Goal: Navigation & Orientation: Find specific page/section

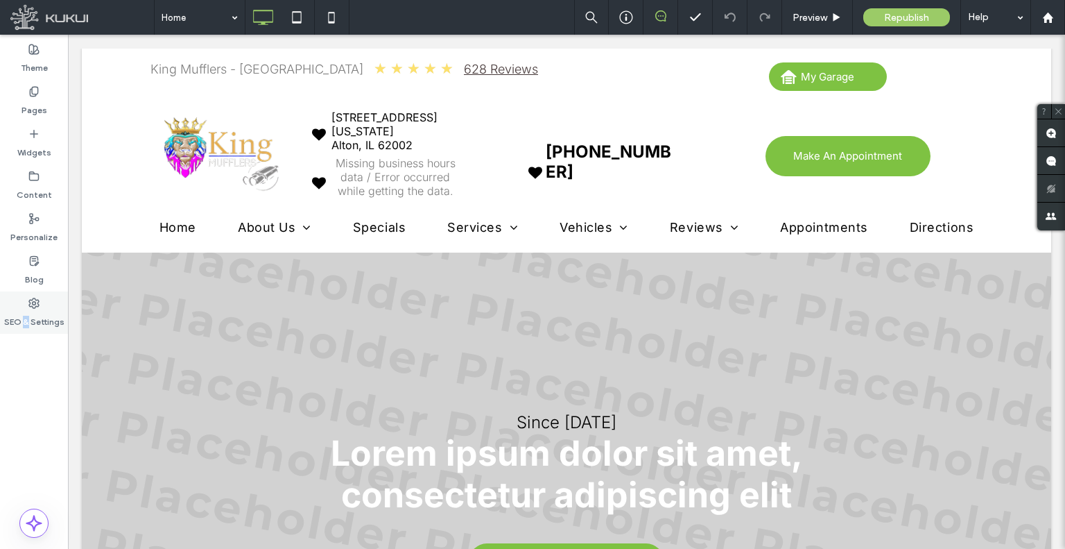
click at [25, 310] on label "SEO & Settings" at bounding box center [34, 318] width 60 height 19
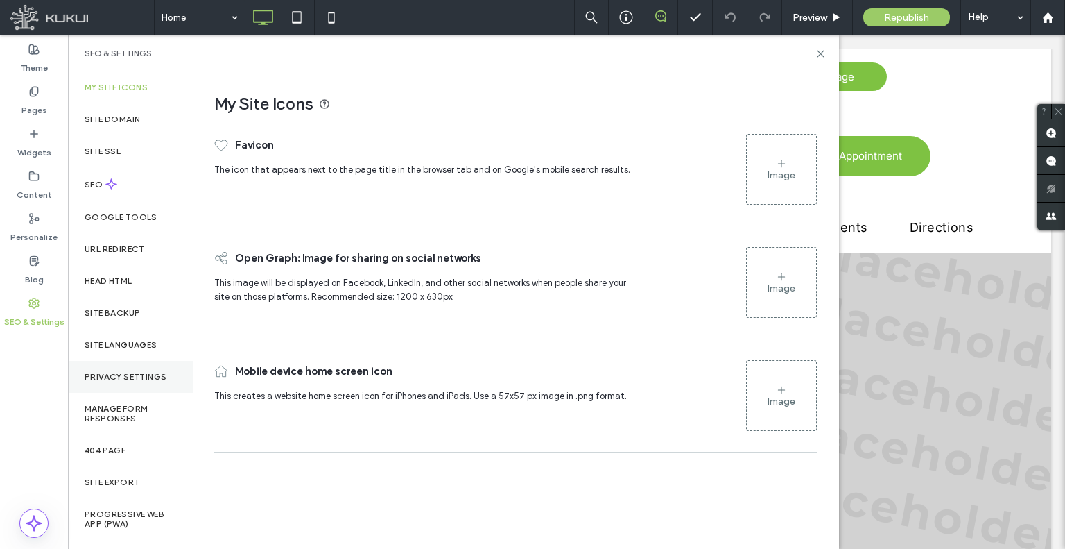
click at [145, 372] on label "Privacy Settings" at bounding box center [126, 377] width 82 height 10
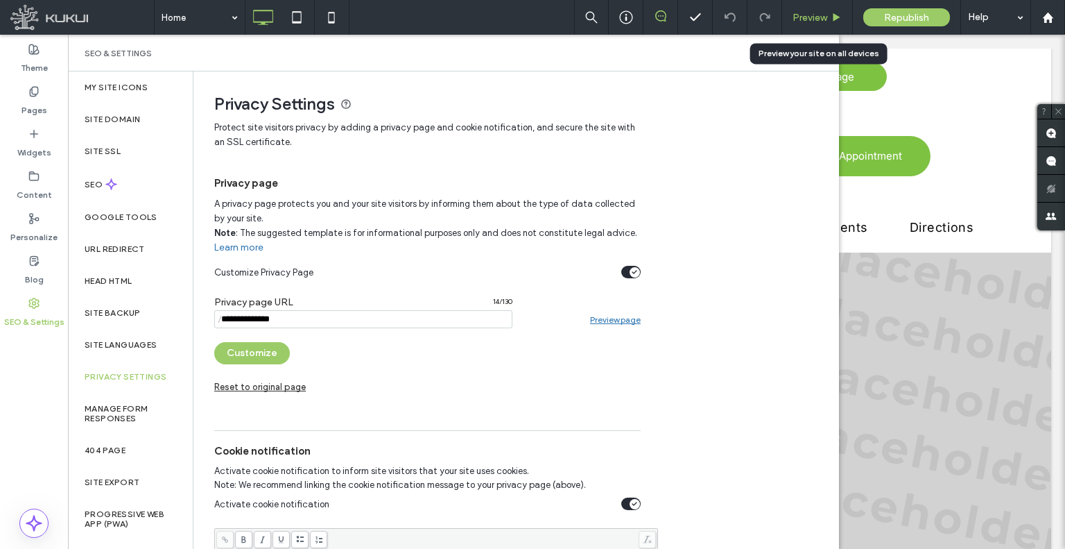
click at [816, 12] on span "Preview" at bounding box center [810, 18] width 35 height 12
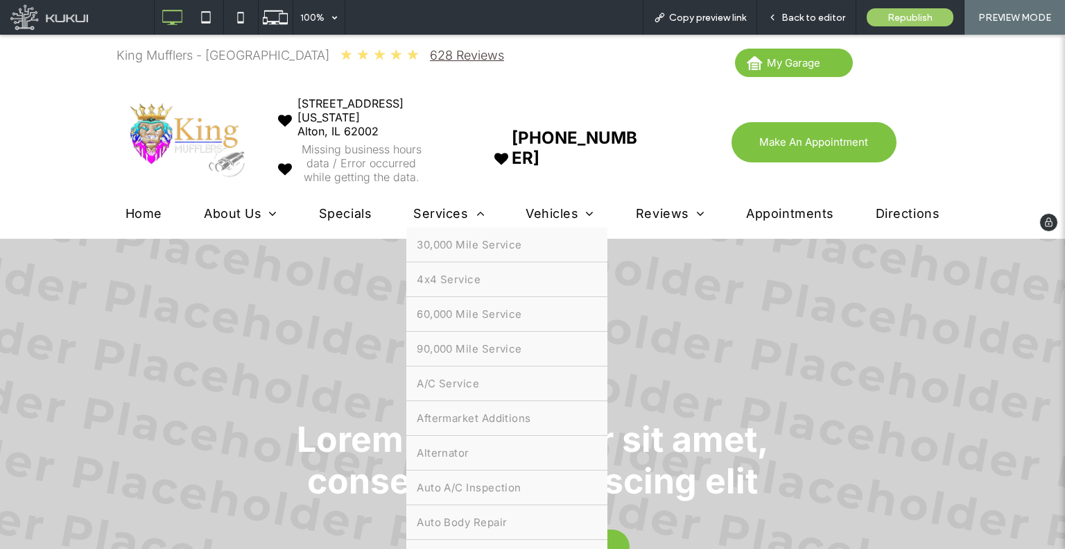
click at [433, 210] on span "Services" at bounding box center [448, 213] width 71 height 15
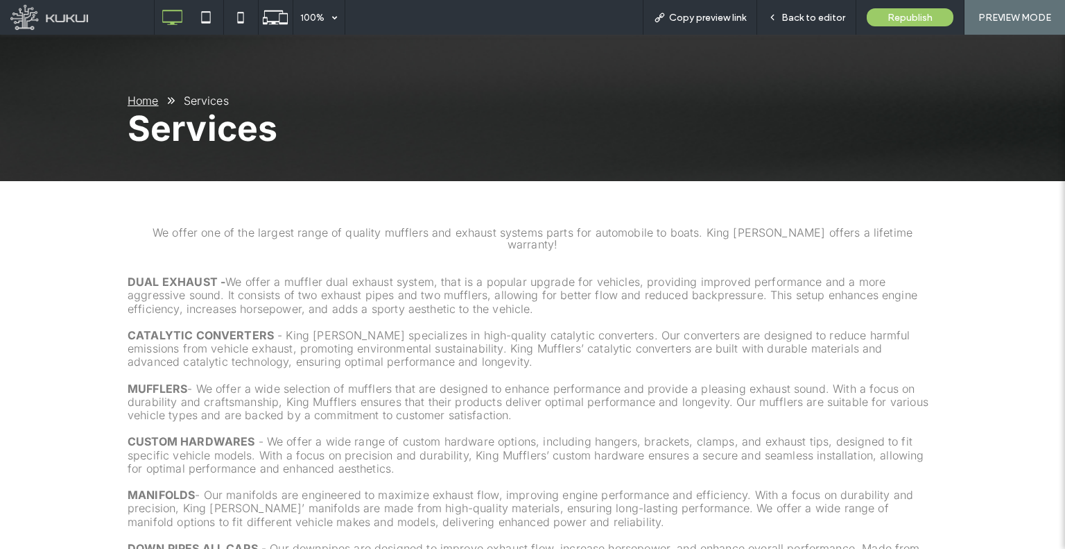
scroll to position [286, 0]
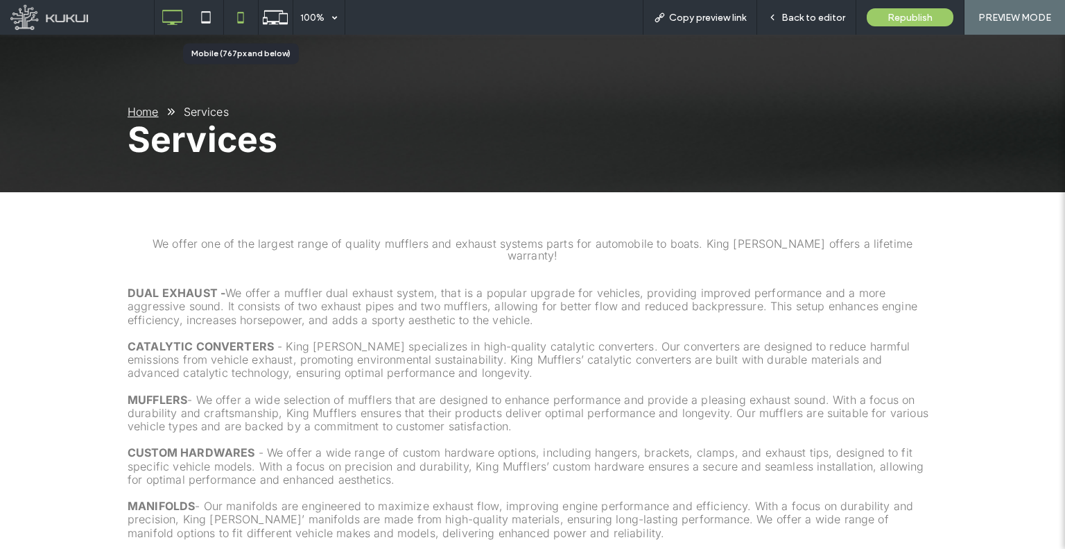
click at [231, 8] on icon at bounding box center [241, 17] width 28 height 28
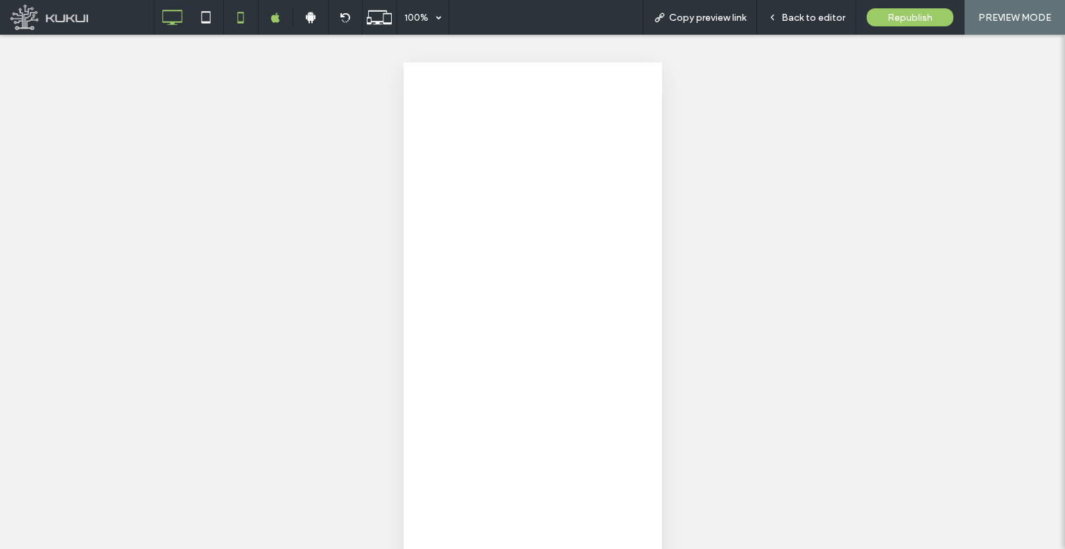
scroll to position [0, 0]
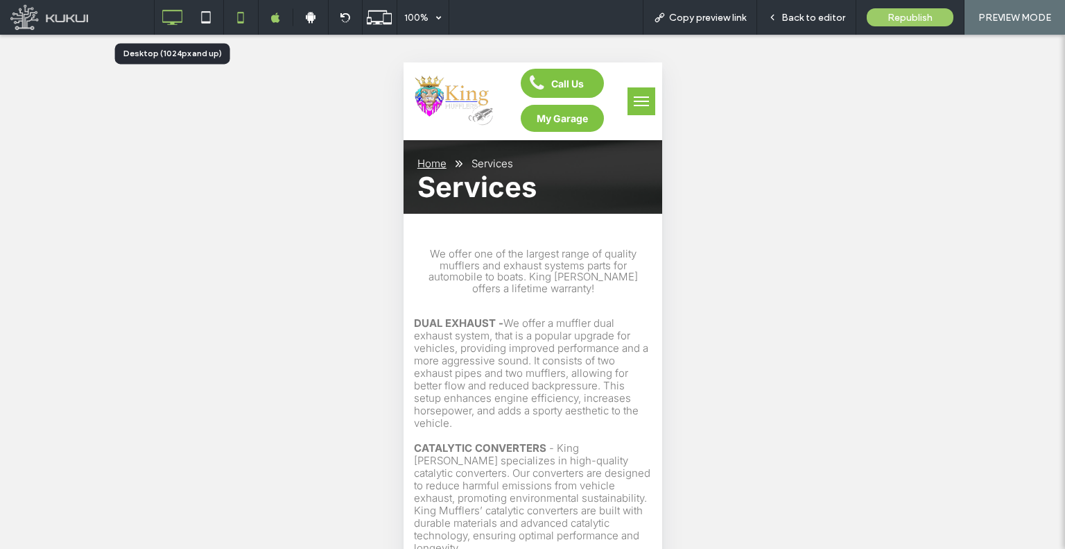
click at [179, 21] on icon at bounding box center [172, 17] width 28 height 28
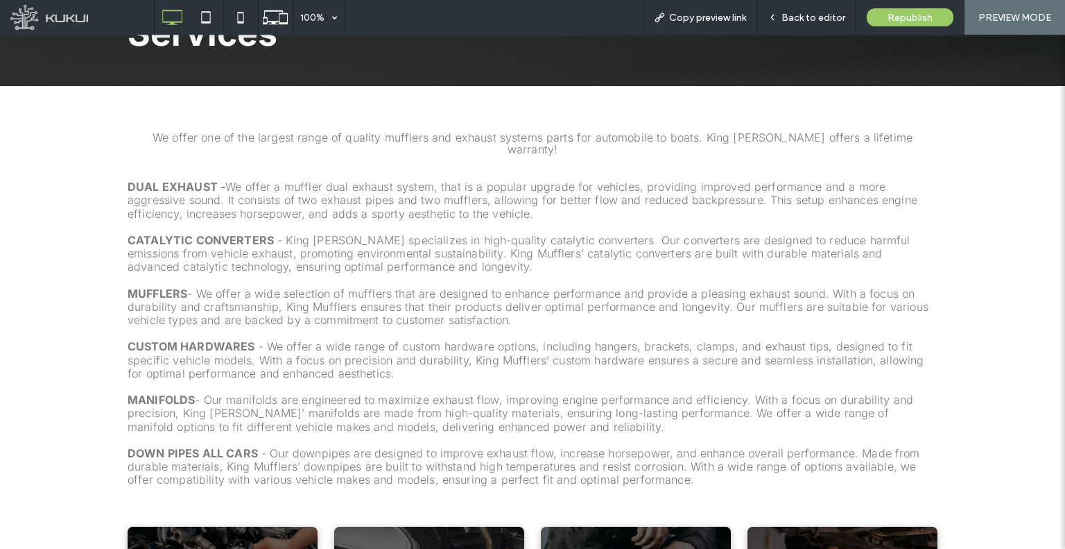
scroll to position [368, 0]
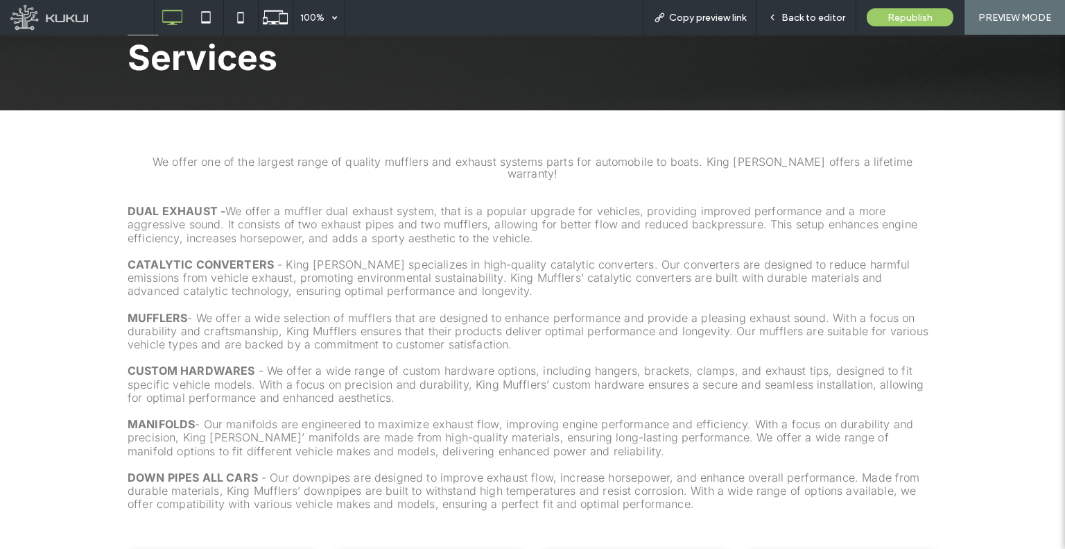
click at [411, 261] on span "- King [PERSON_NAME] specializes in high-quality catalytic converters. Our conv…" at bounding box center [519, 277] width 783 height 40
click at [214, 14] on icon at bounding box center [206, 17] width 28 height 28
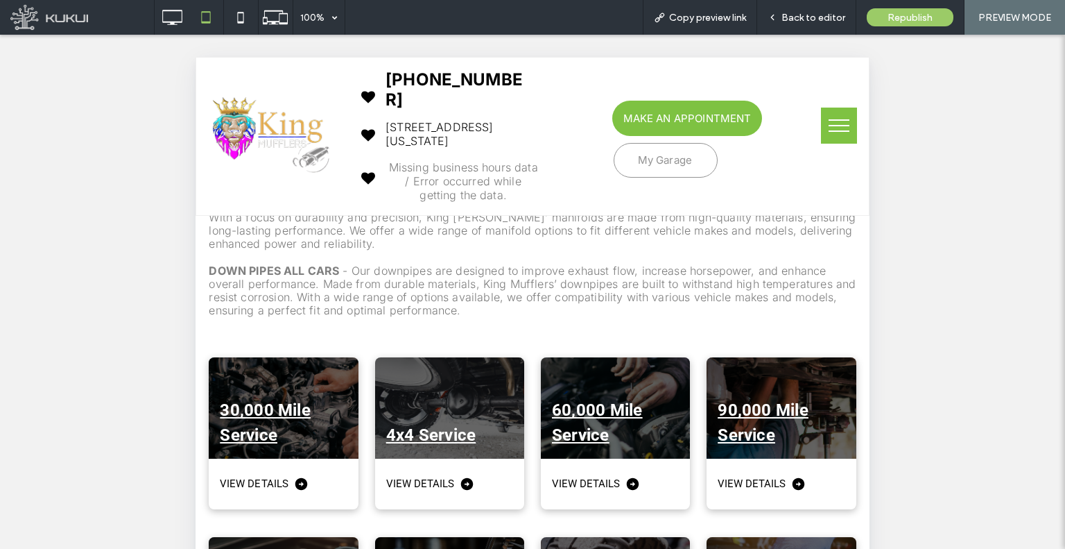
scroll to position [715, 0]
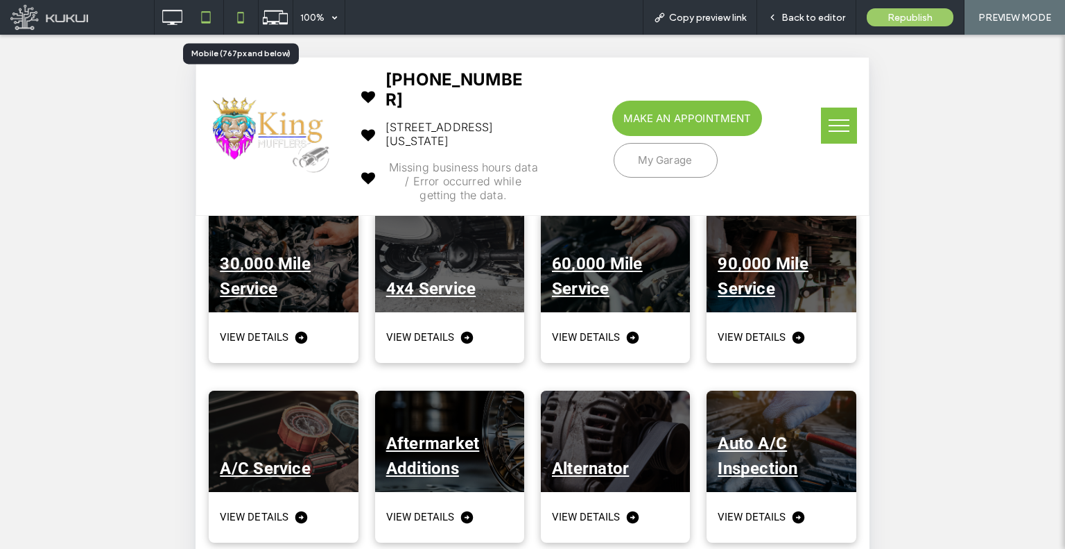
click at [231, 21] on icon at bounding box center [241, 17] width 28 height 28
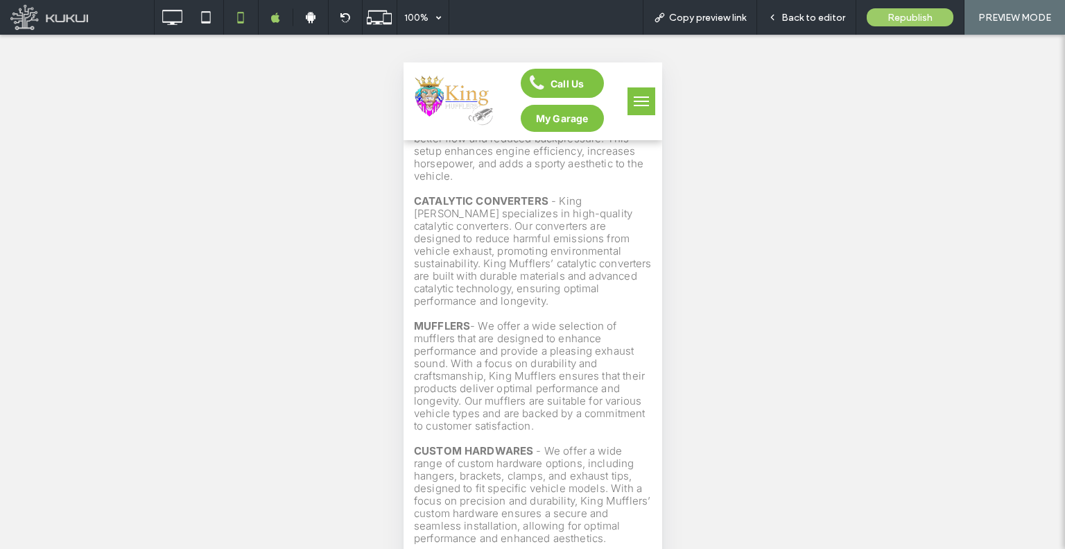
scroll to position [0, 0]
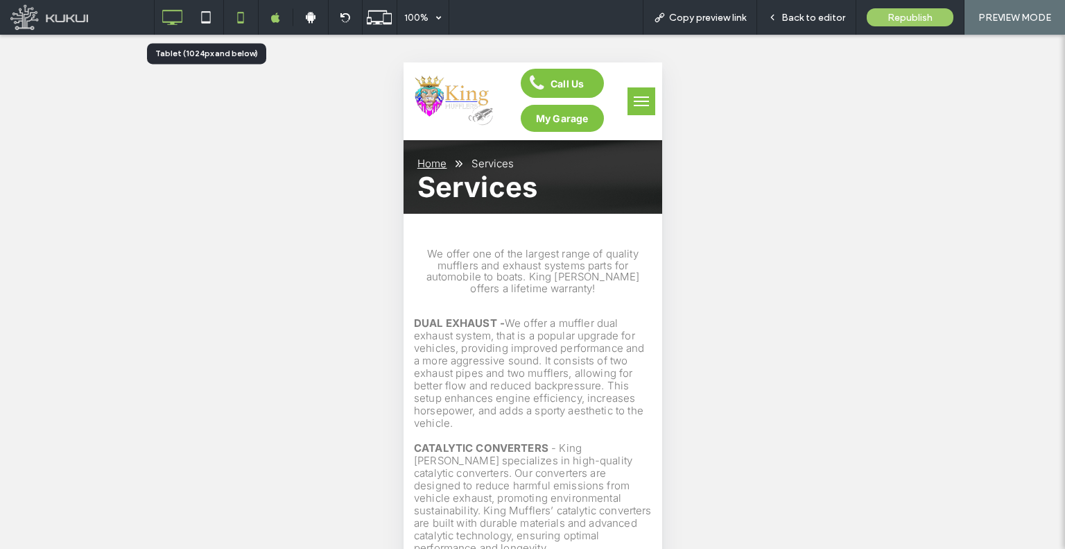
click at [178, 13] on icon at bounding box center [172, 17] width 28 height 28
